Goal: Navigation & Orientation: Find specific page/section

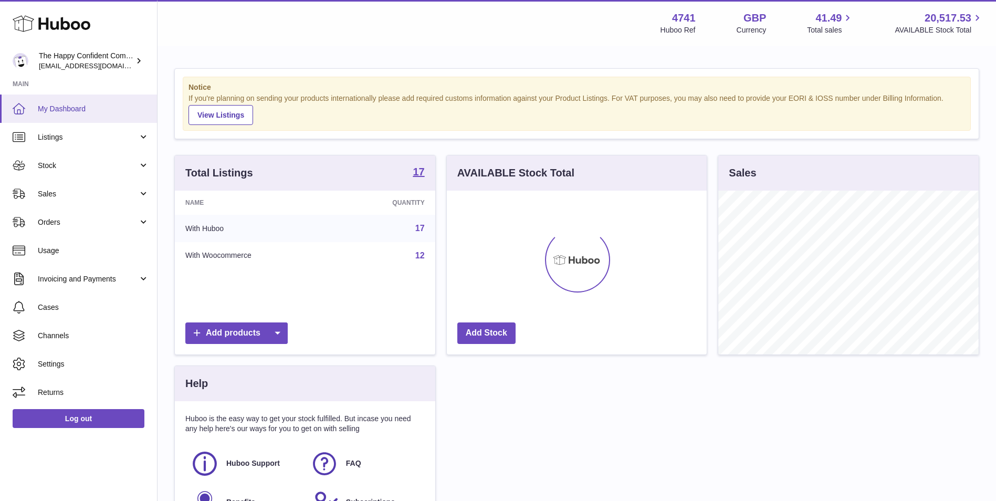
scroll to position [164, 260]
click at [100, 142] on link "Listings" at bounding box center [78, 137] width 157 height 28
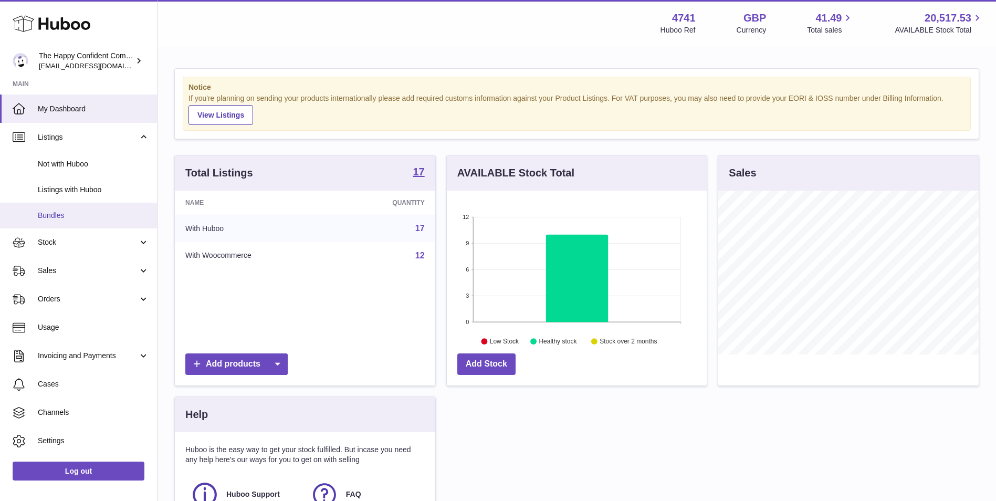
click at [98, 211] on span "Bundles" at bounding box center [93, 216] width 111 height 10
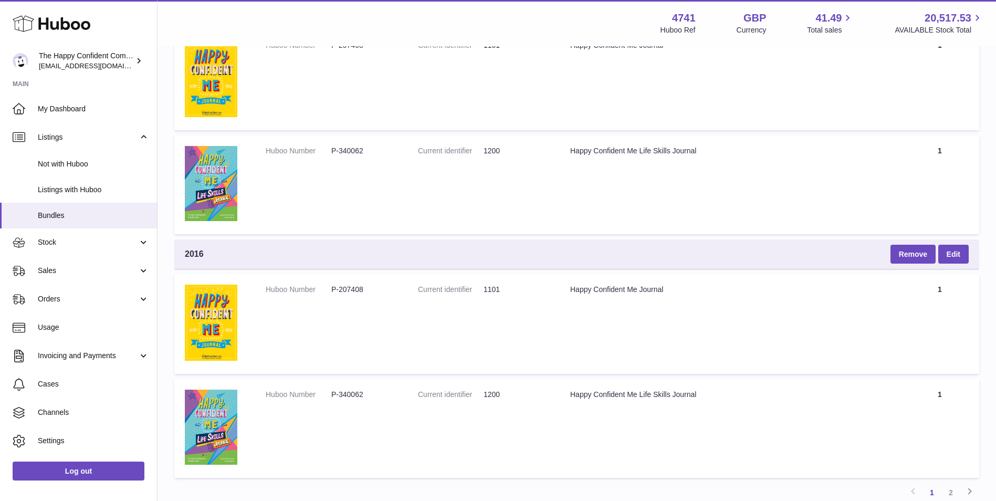
scroll to position [2351, 0]
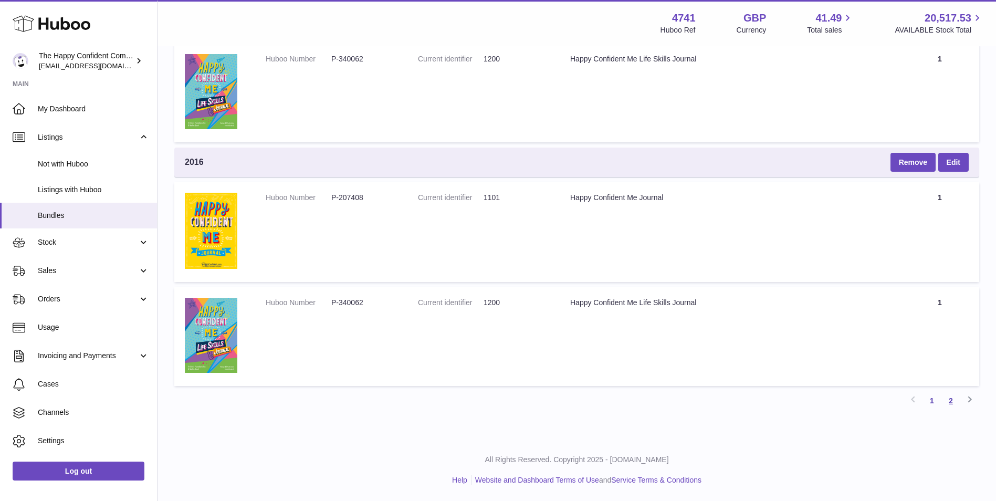
click at [951, 400] on link "2" at bounding box center [951, 400] width 19 height 19
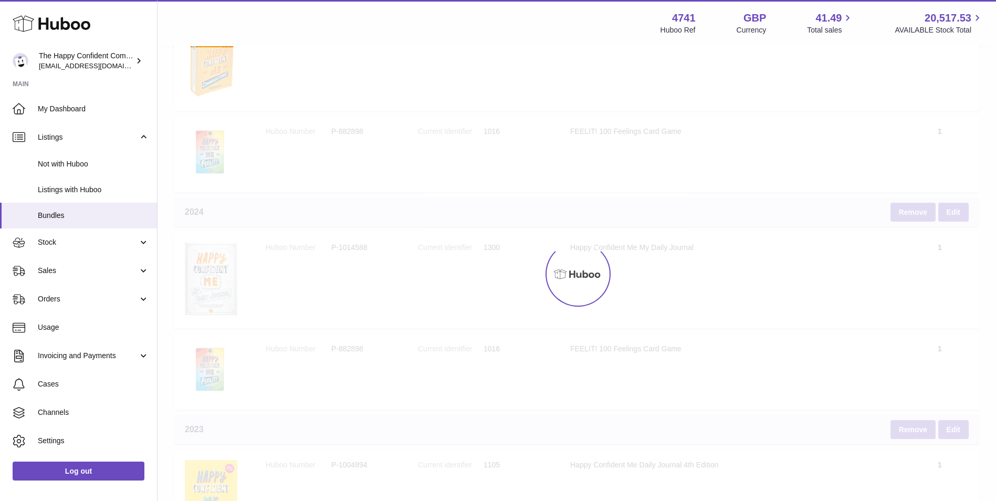
scroll to position [47, 0]
